Goal: Task Accomplishment & Management: Use online tool/utility

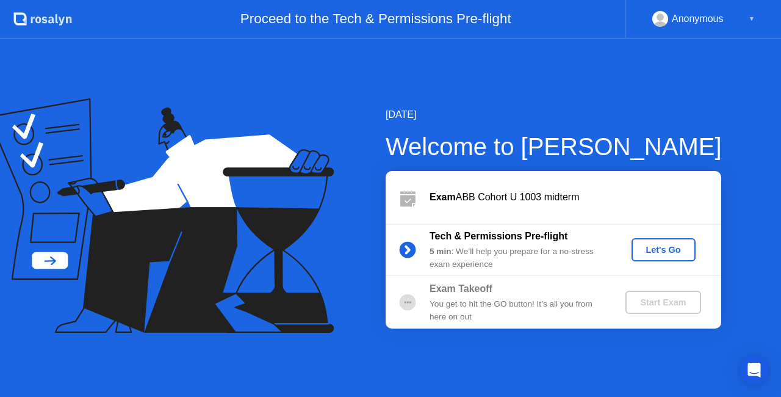
click at [664, 248] on div "Let's Go" at bounding box center [663, 250] width 54 height 10
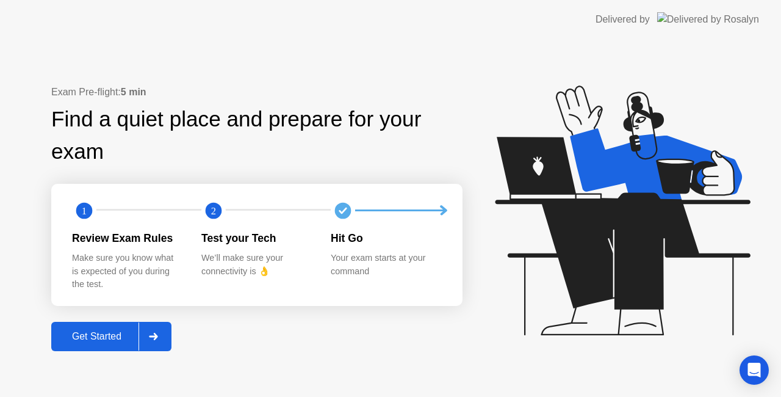
click at [107, 334] on div "Get Started" at bounding box center [97, 336] width 84 height 11
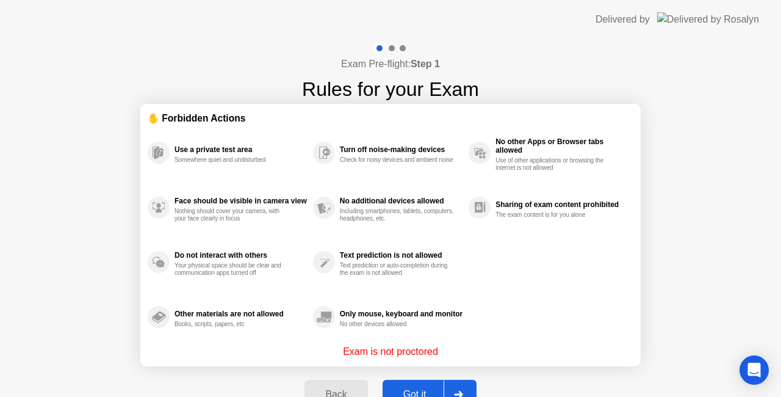
click at [431, 389] on div "Got it" at bounding box center [414, 394] width 57 height 11
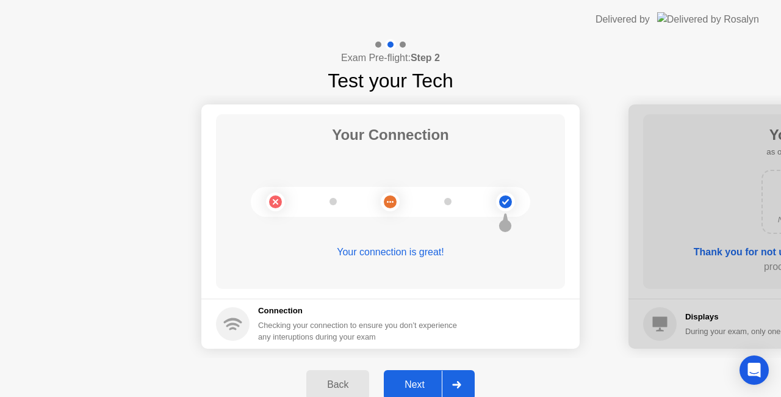
click at [435, 381] on div "Next" at bounding box center [414, 384] width 54 height 11
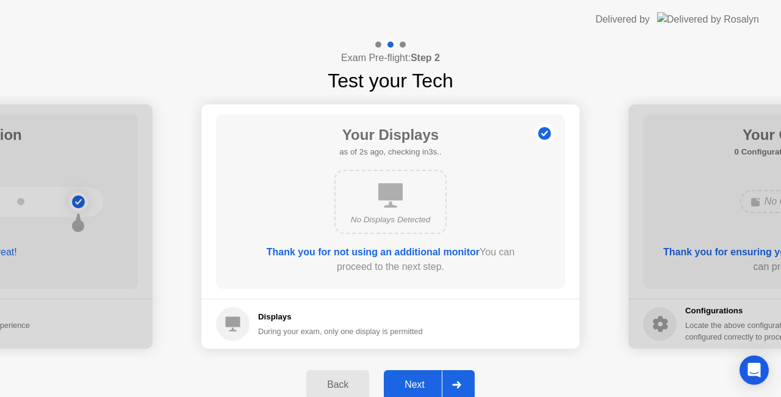
click at [435, 381] on div "Next" at bounding box center [414, 384] width 54 height 11
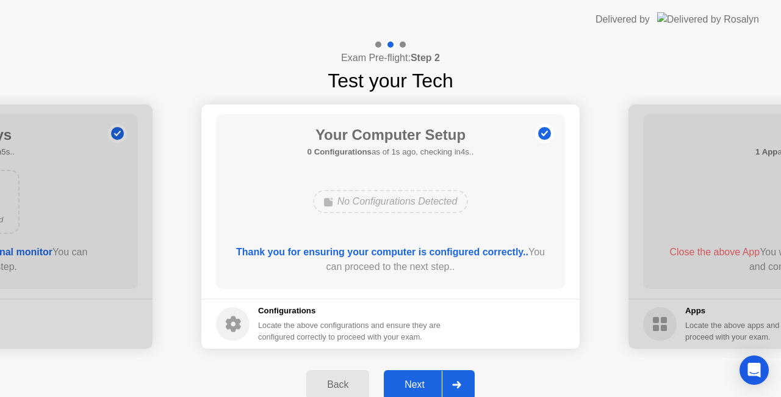
click at [435, 381] on div "Next" at bounding box center [414, 384] width 54 height 11
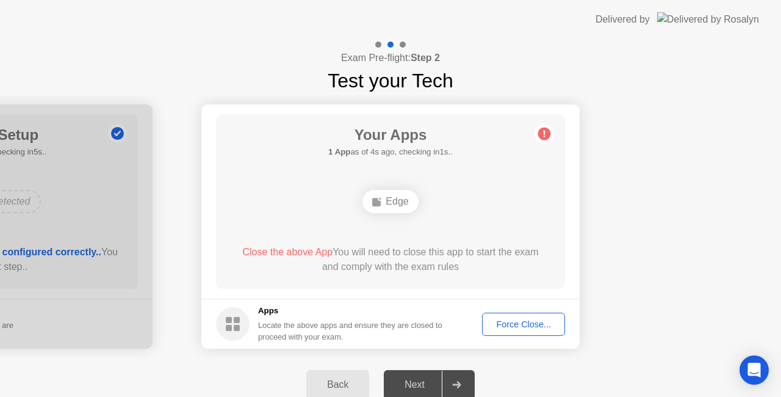
click at [526, 321] on div "Force Close..." at bounding box center [523, 324] width 74 height 10
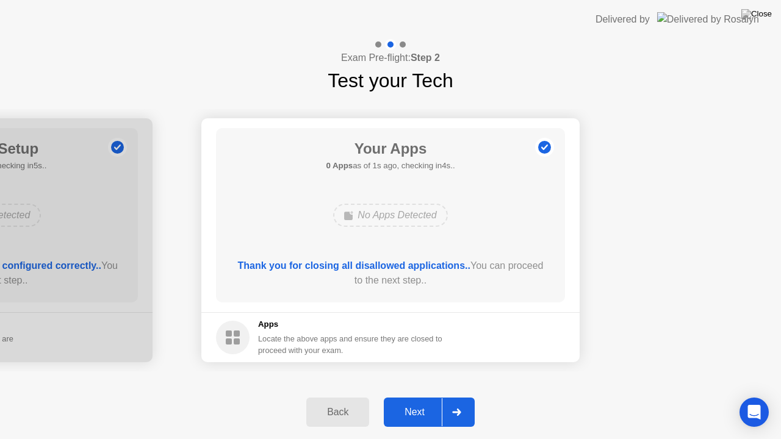
click at [417, 396] on div "Next" at bounding box center [414, 412] width 54 height 11
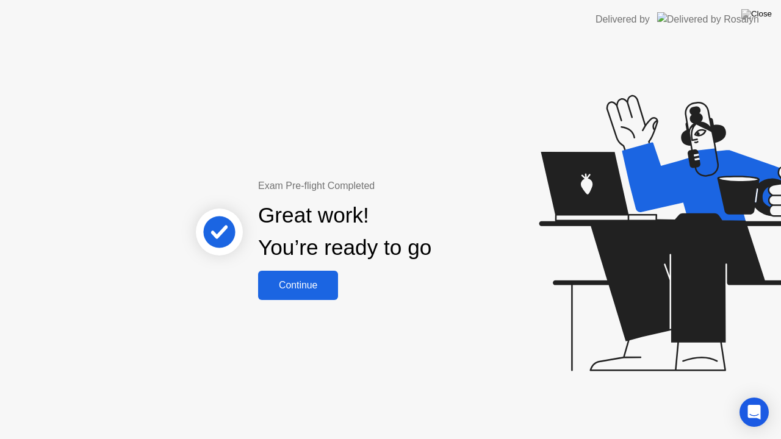
click at [309, 285] on div "Continue" at bounding box center [298, 285] width 73 height 11
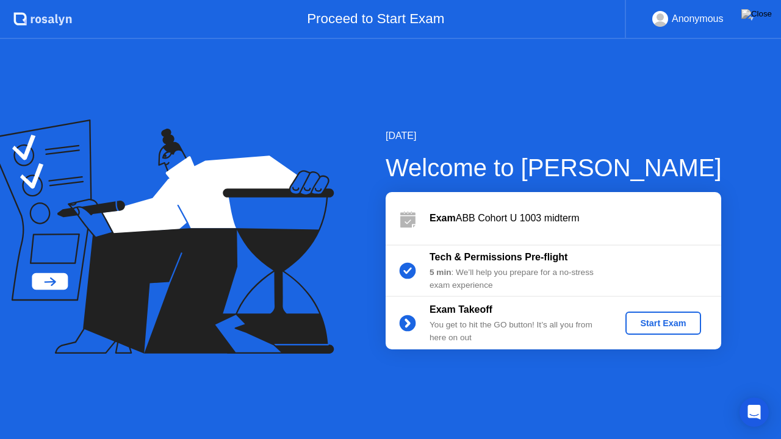
click at [666, 326] on div "Start Exam" at bounding box center [662, 323] width 65 height 10
